Goal: Information Seeking & Learning: Learn about a topic

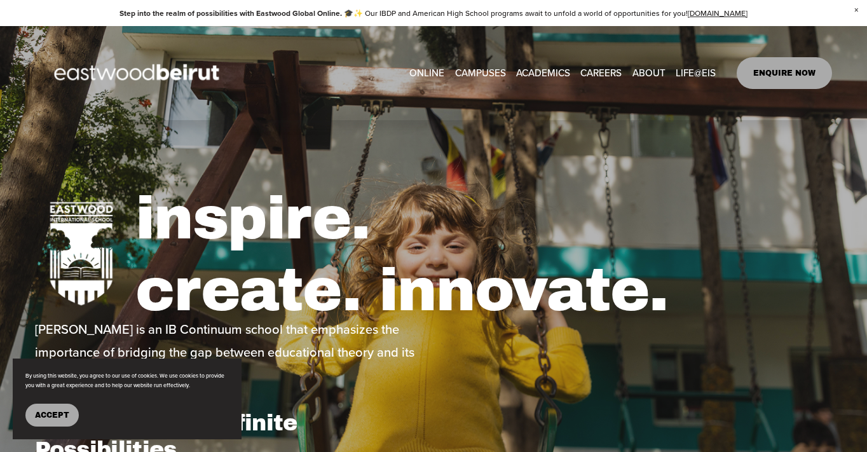
click at [0, 0] on span "Mission + Vision" at bounding box center [0, 0] width 0 height 0
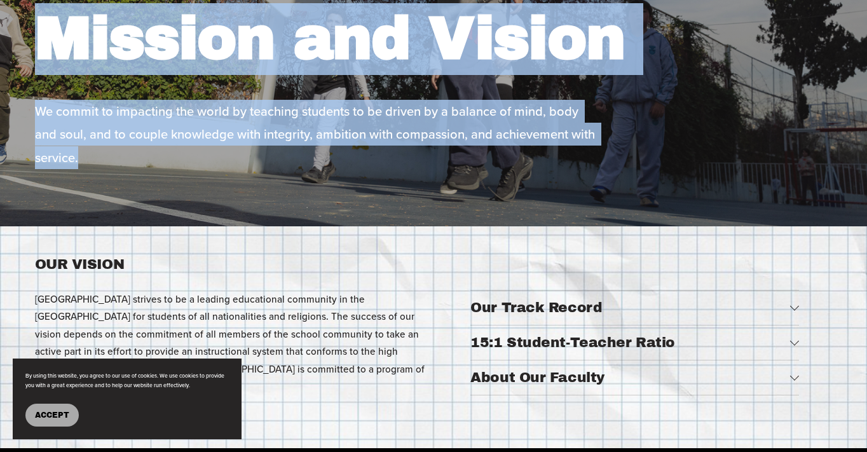
click at [240, 150] on div "Mission and Vision We commit to impacting the world by teaching students to be …" at bounding box center [433, 74] width 867 height 190
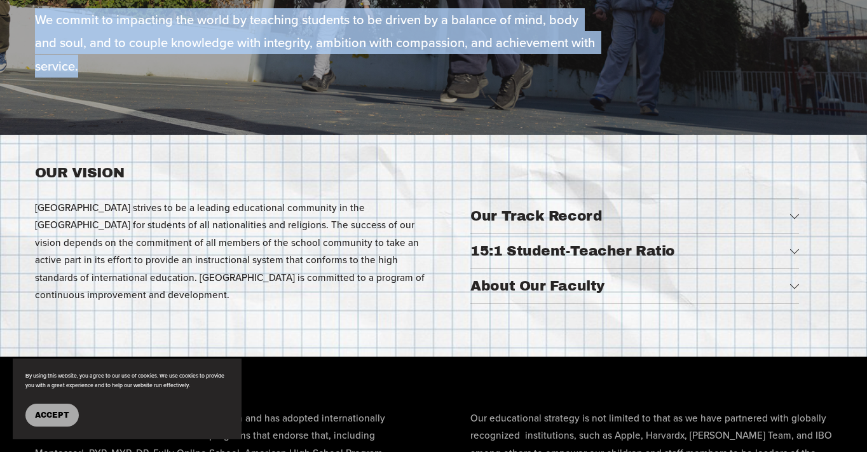
scroll to position [301, 0]
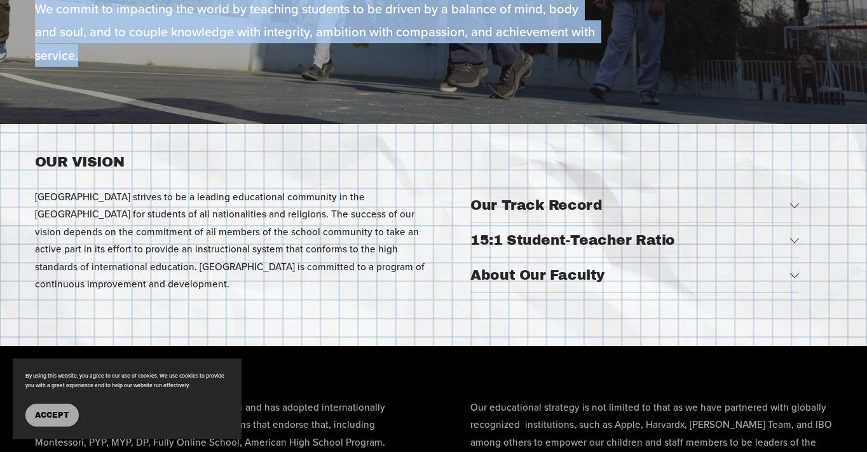
drag, startPoint x: 34, startPoint y: 161, endPoint x: 188, endPoint y: 290, distance: 201.3
click at [188, 290] on div "OUR VISION [GEOGRAPHIC_DATA] strives to be a leading educational community in t…" at bounding box center [433, 235] width 867 height 165
copy div "OUR VISION [GEOGRAPHIC_DATA] strives to be a leading educational community in t…"
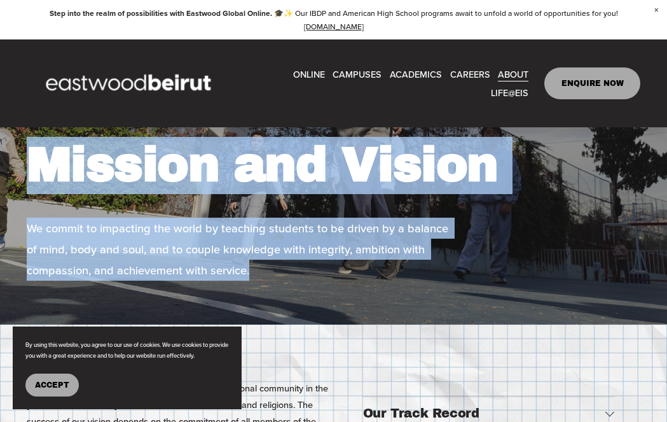
scroll to position [56, 0]
